Goal: Navigation & Orientation: Find specific page/section

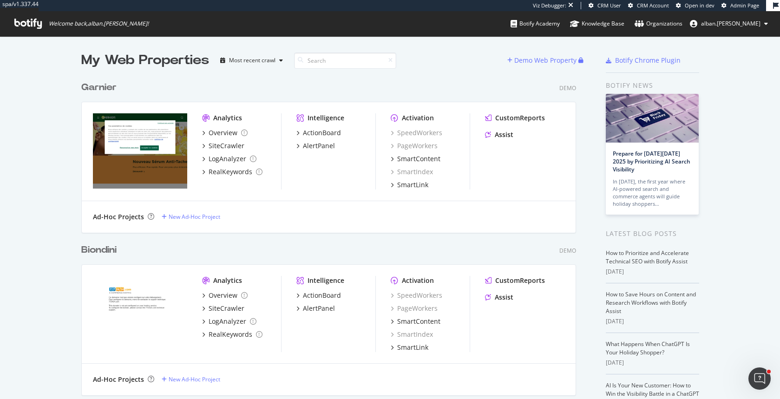
click at [738, 4] on span "Admin Page" at bounding box center [745, 5] width 29 height 7
